Goal: Check status: Check status

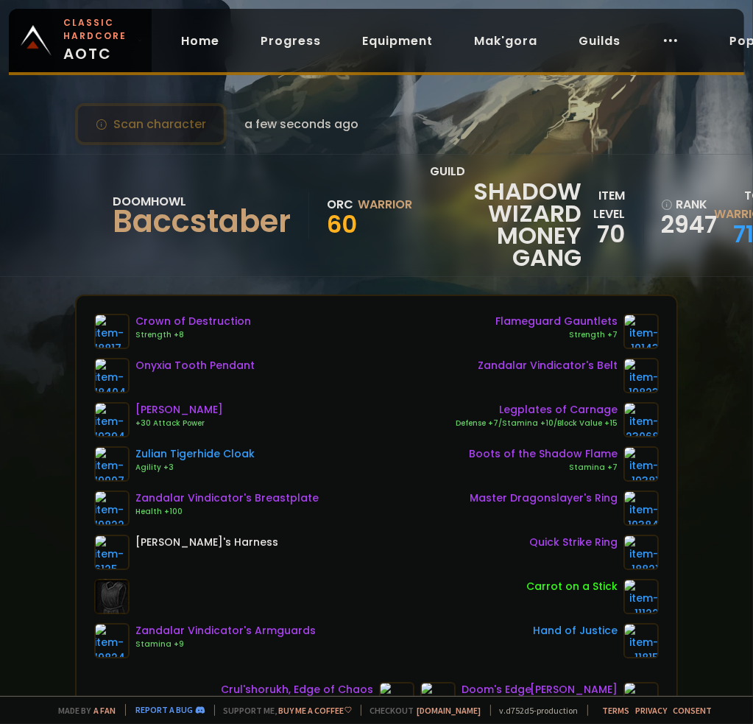
click at [186, 122] on button "Scan character" at bounding box center [151, 124] width 152 height 42
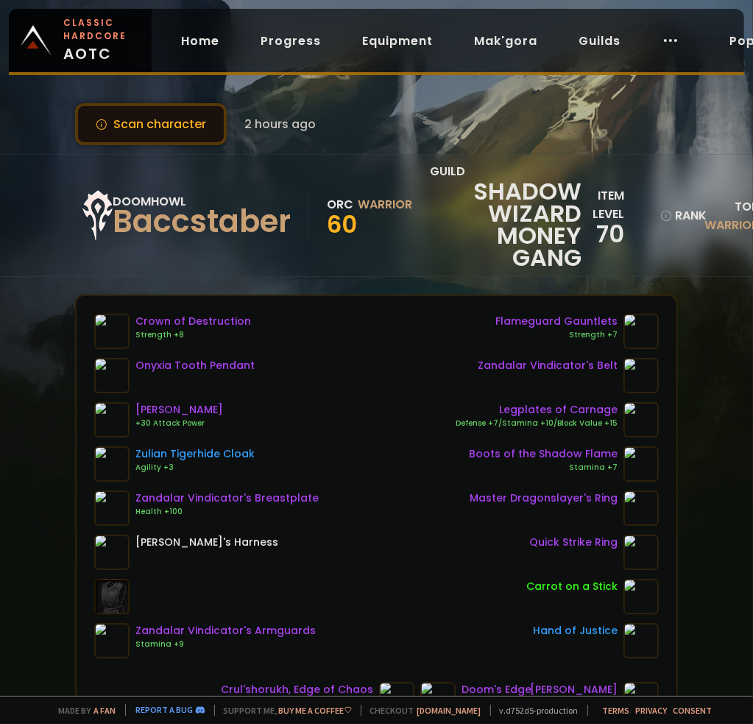
click at [175, 126] on button "Scan character" at bounding box center [151, 124] width 152 height 42
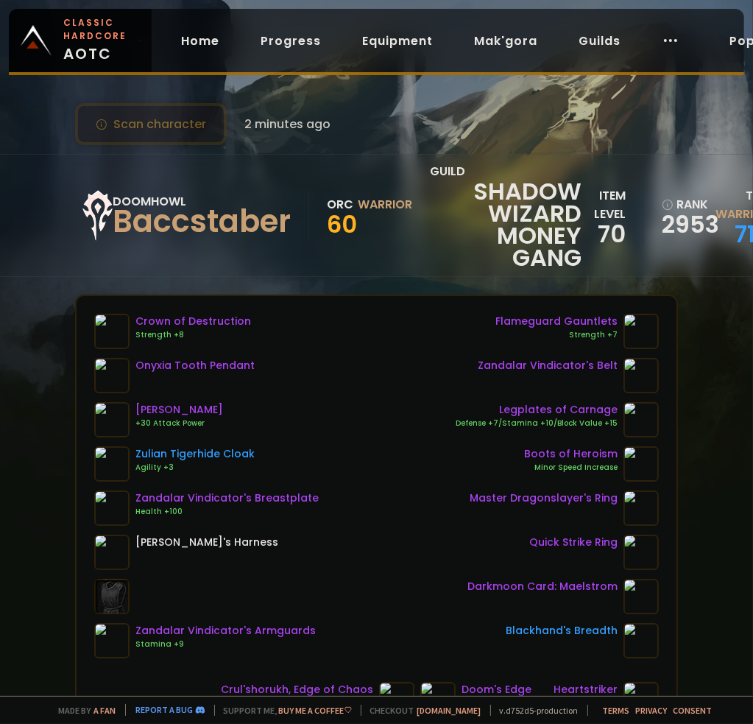
click at [177, 126] on button "Scan character" at bounding box center [151, 124] width 152 height 42
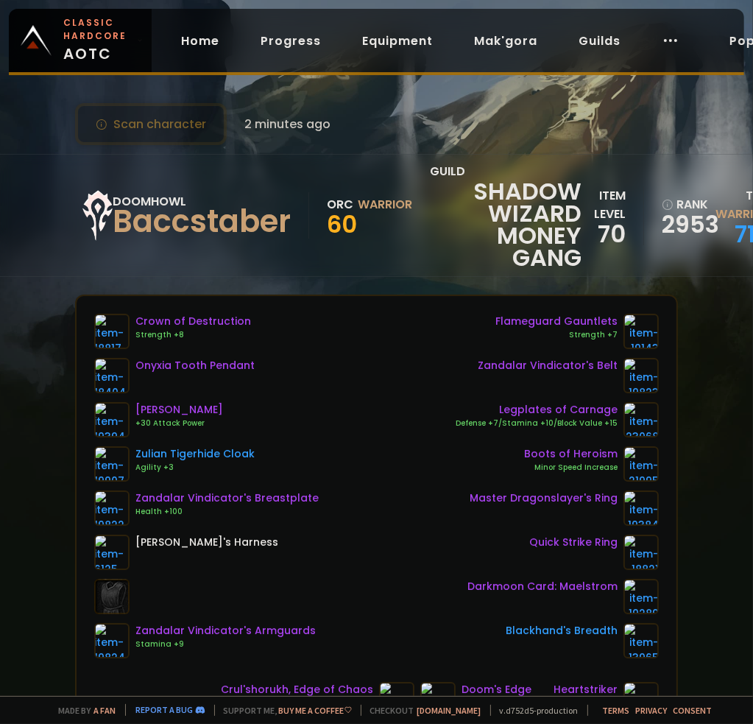
click at [56, 669] on div "Scan character 2 minutes ago Doomhowl Baccstaber Orc Warrior 60 guild Shadow Wi…" at bounding box center [376, 348] width 753 height 696
